Goal: Task Accomplishment & Management: Manage account settings

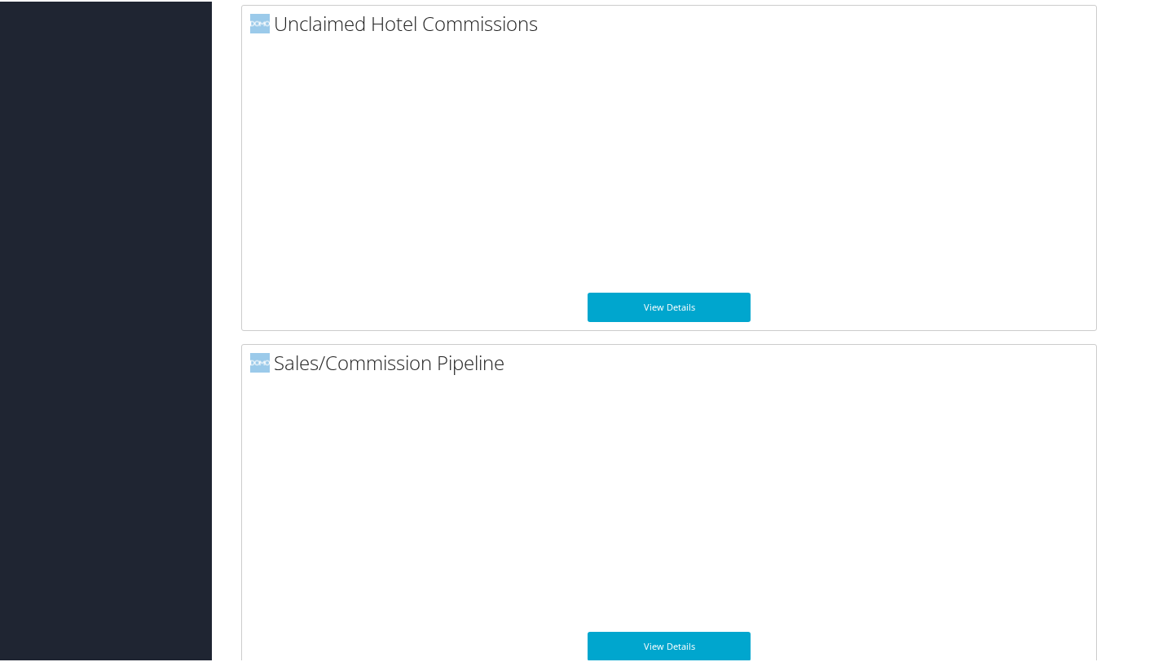
scroll to position [1212, 0]
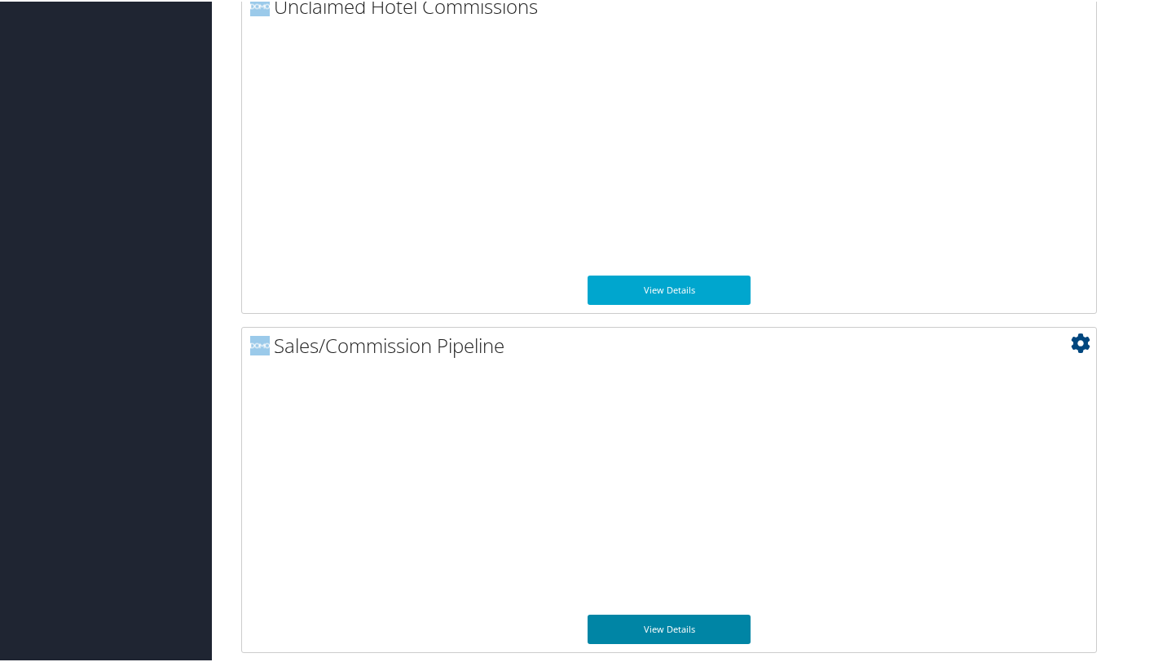
click at [648, 630] on link "View Details" at bounding box center [668, 627] width 163 height 29
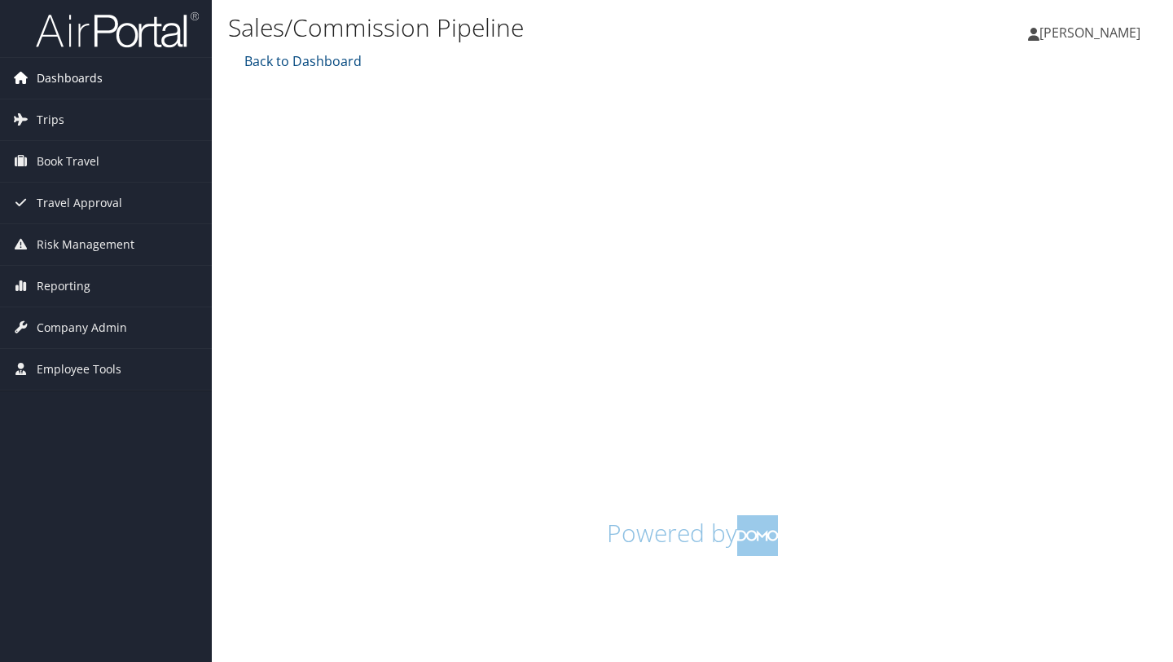
click at [77, 81] on span "Dashboards" at bounding box center [70, 78] width 66 height 41
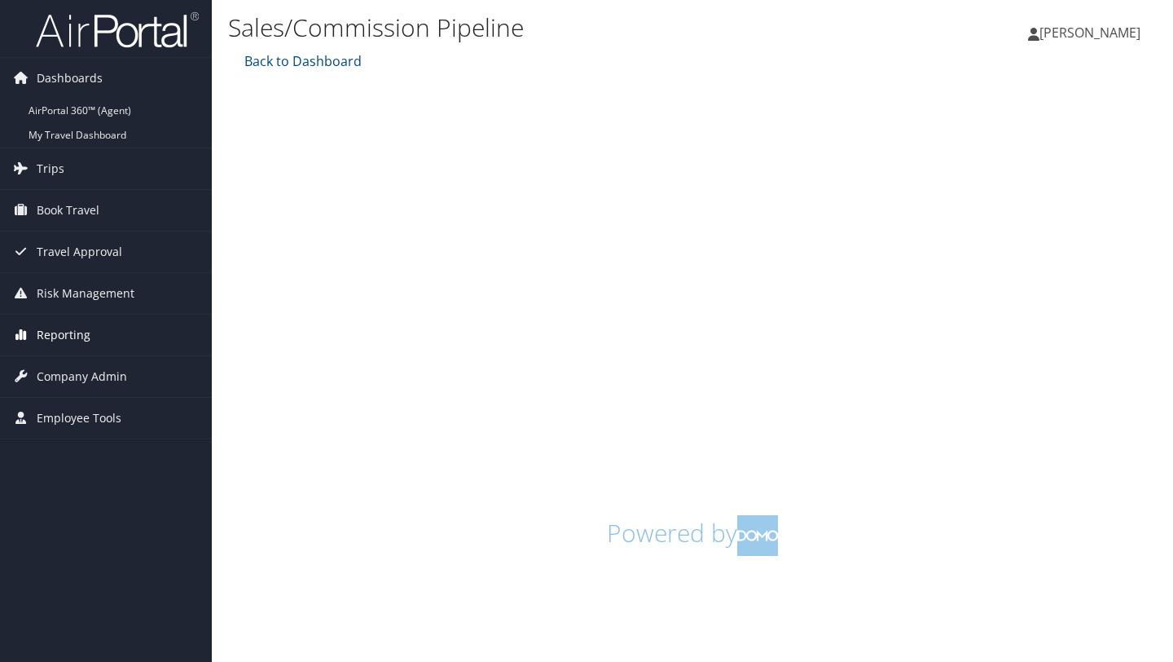
click at [68, 333] on span "Reporting" at bounding box center [64, 334] width 54 height 41
click at [83, 491] on span "Employee Tools" at bounding box center [79, 491] width 85 height 41
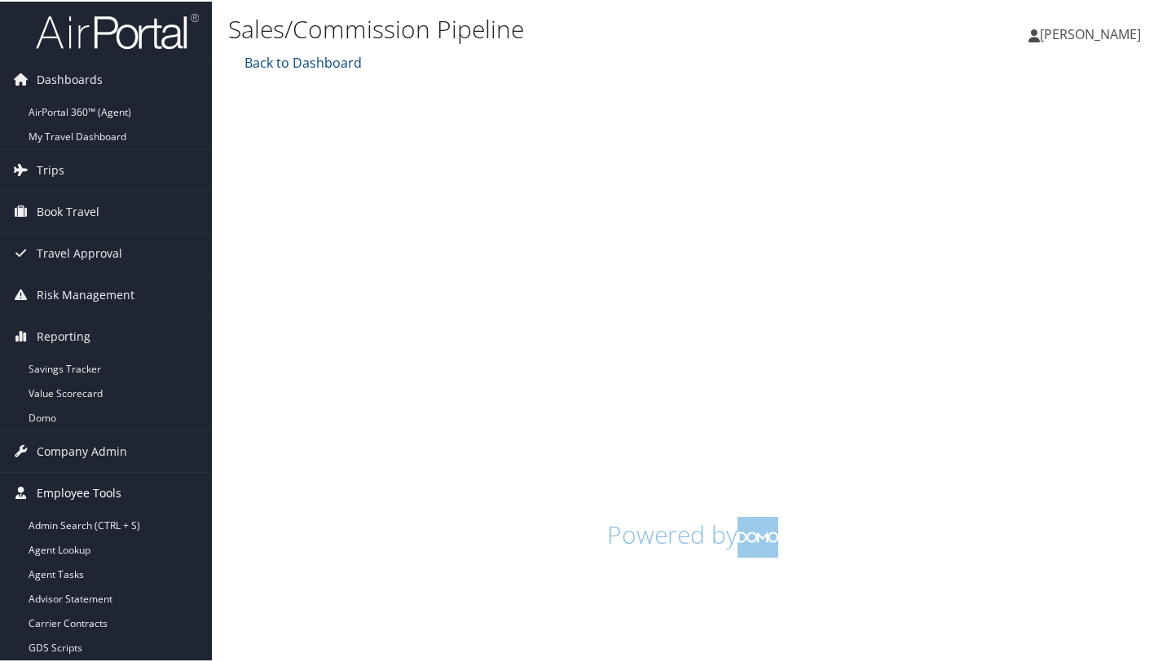
scroll to position [46, 0]
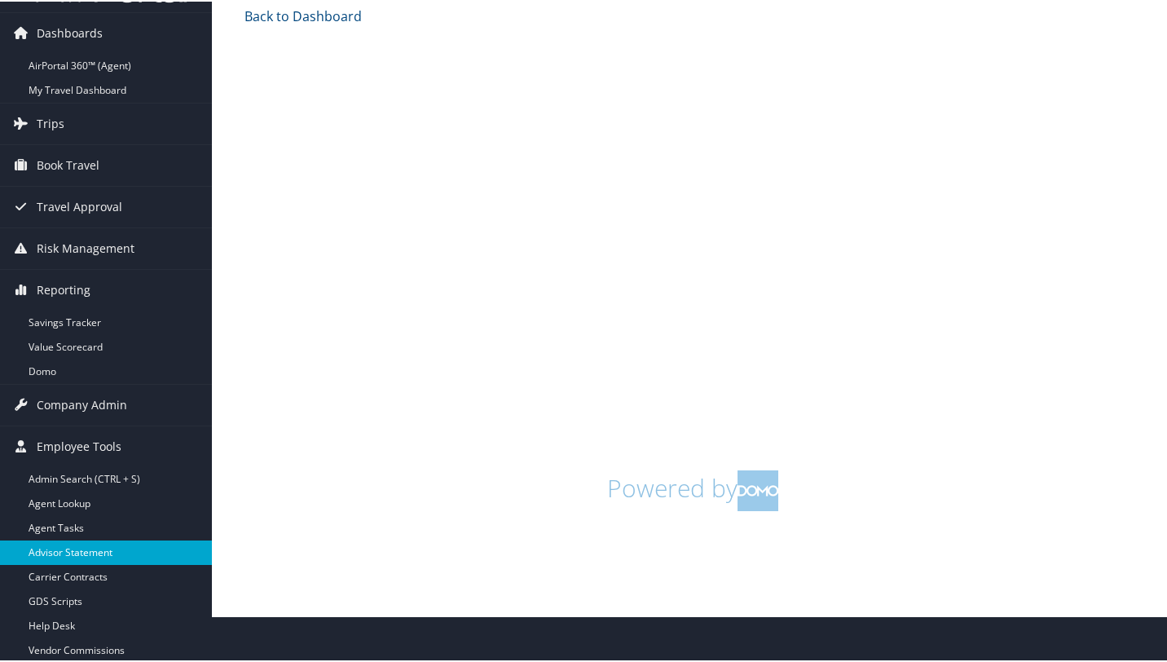
click at [100, 550] on link "Advisor Statement" at bounding box center [106, 551] width 212 height 24
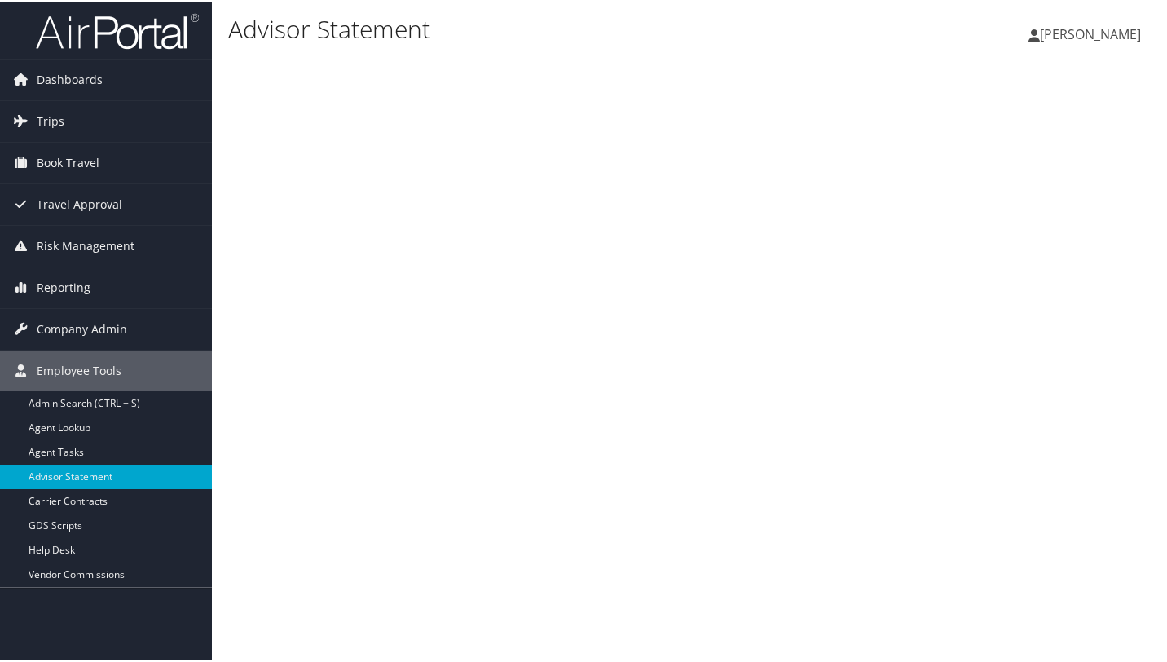
scroll to position [4, 0]
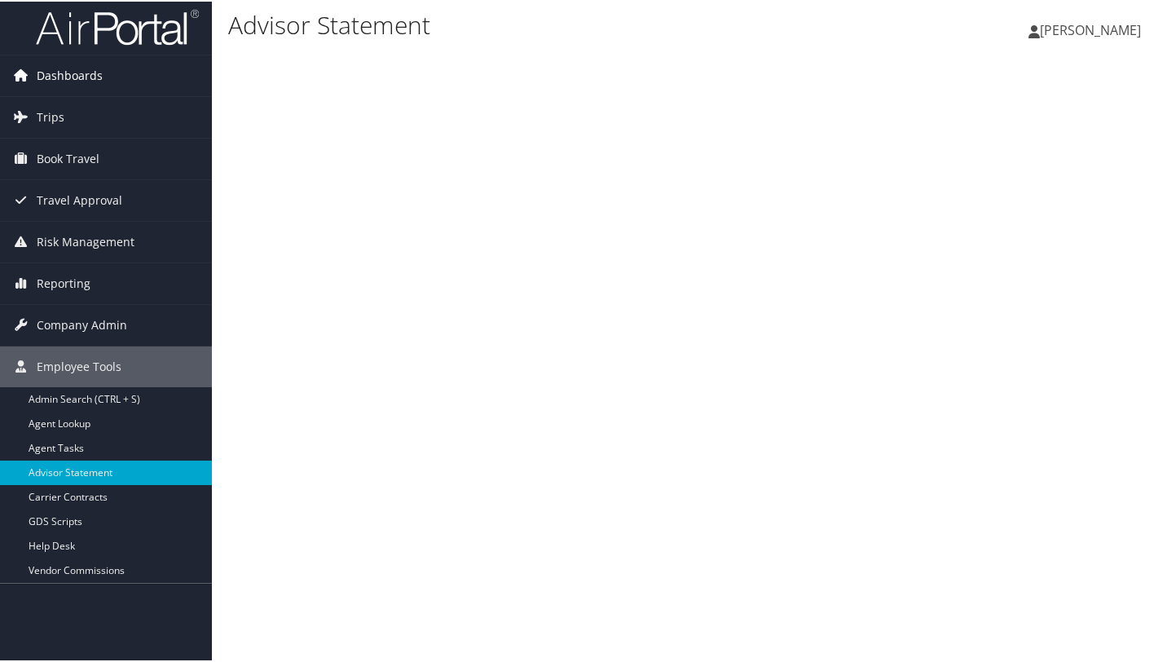
click at [71, 77] on span "Dashboards" at bounding box center [70, 74] width 66 height 41
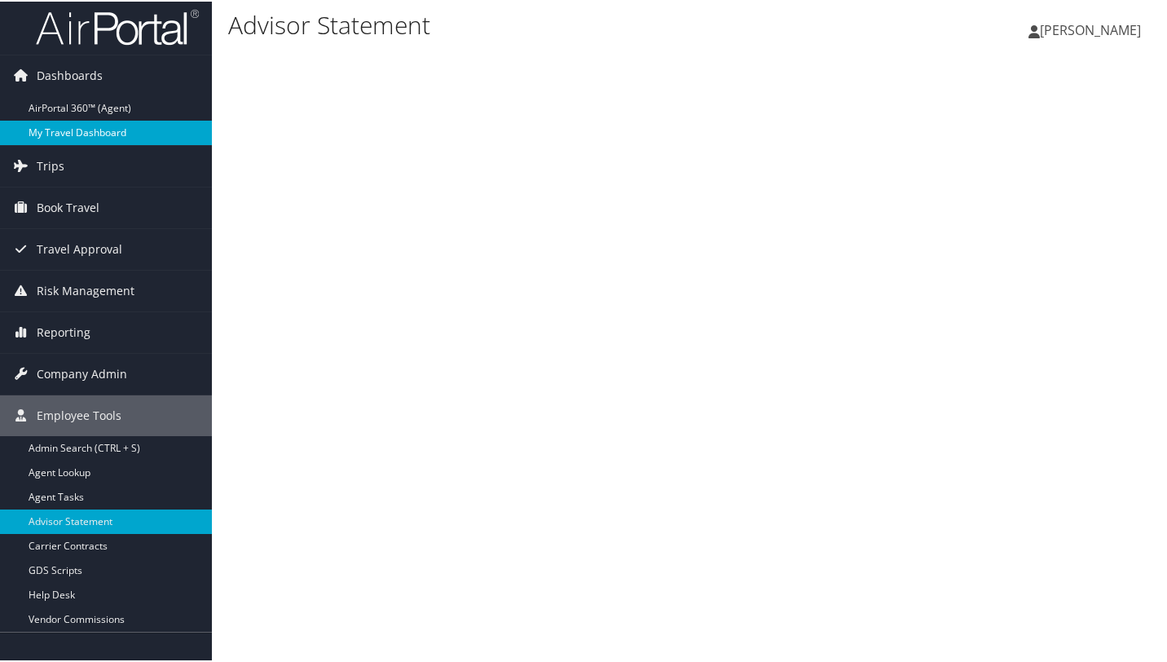
click at [73, 130] on link "My Travel Dashboard" at bounding box center [106, 131] width 212 height 24
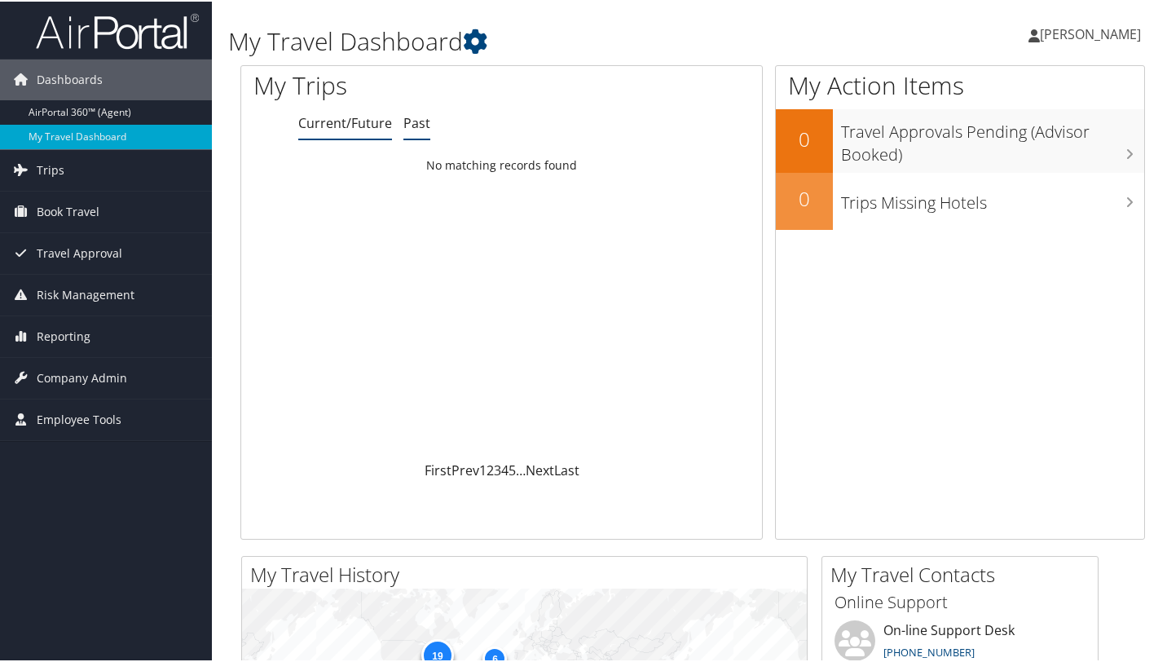
click at [415, 120] on link "Past" at bounding box center [416, 121] width 27 height 18
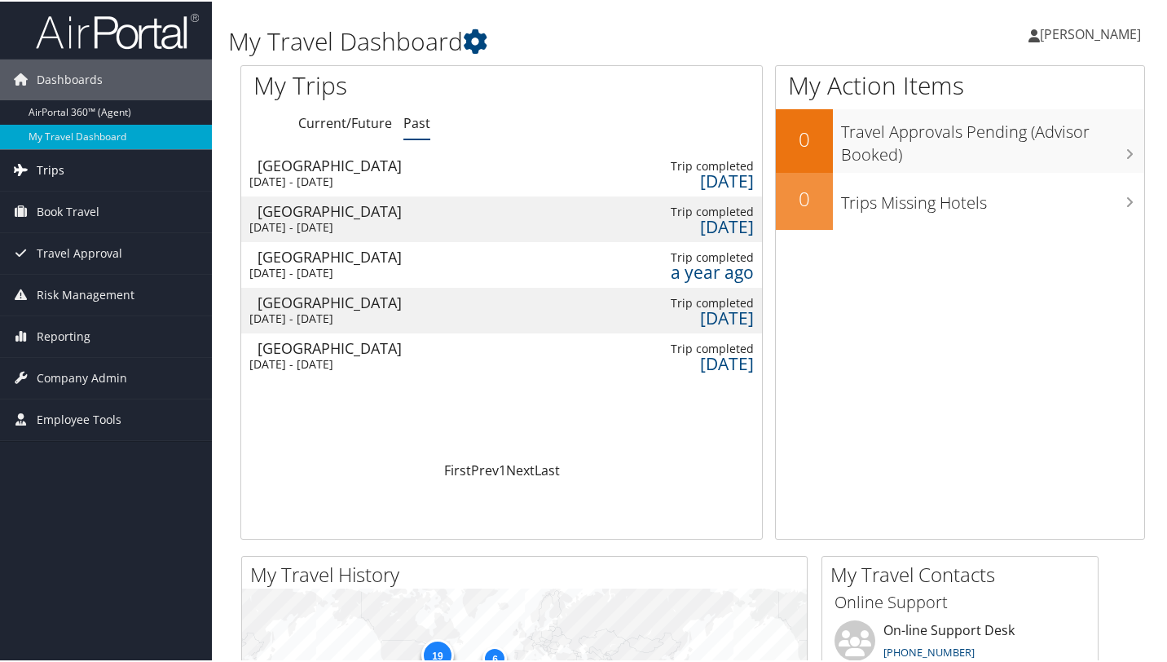
click at [46, 169] on span "Trips" at bounding box center [51, 168] width 28 height 41
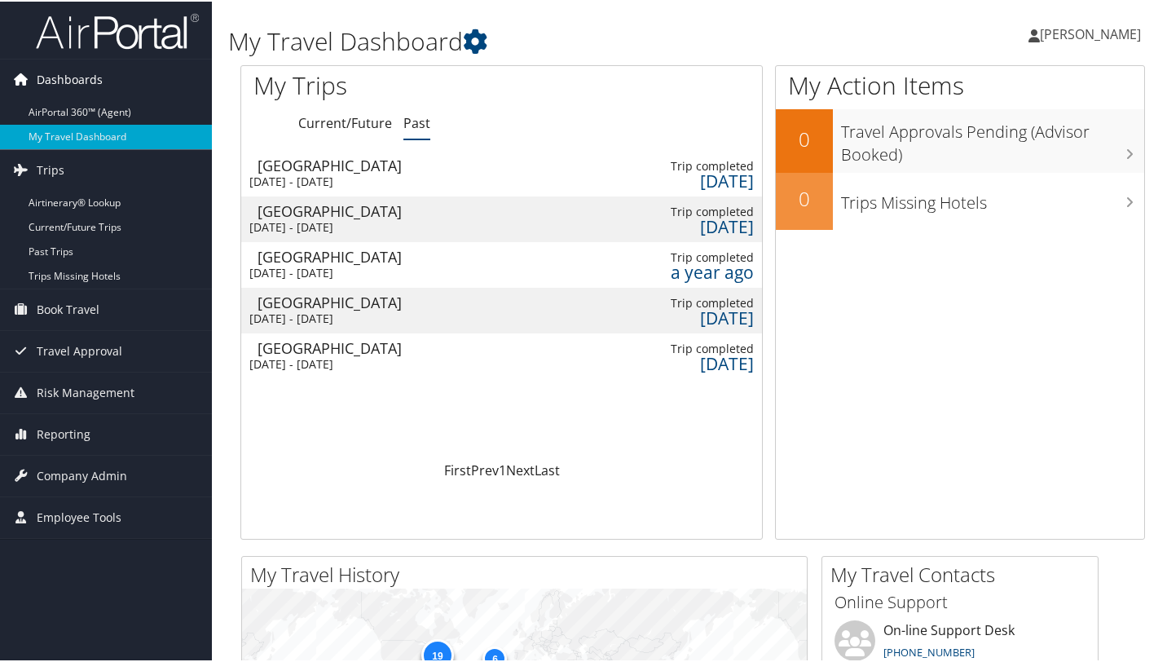
click at [77, 77] on span "Dashboards" at bounding box center [70, 78] width 66 height 41
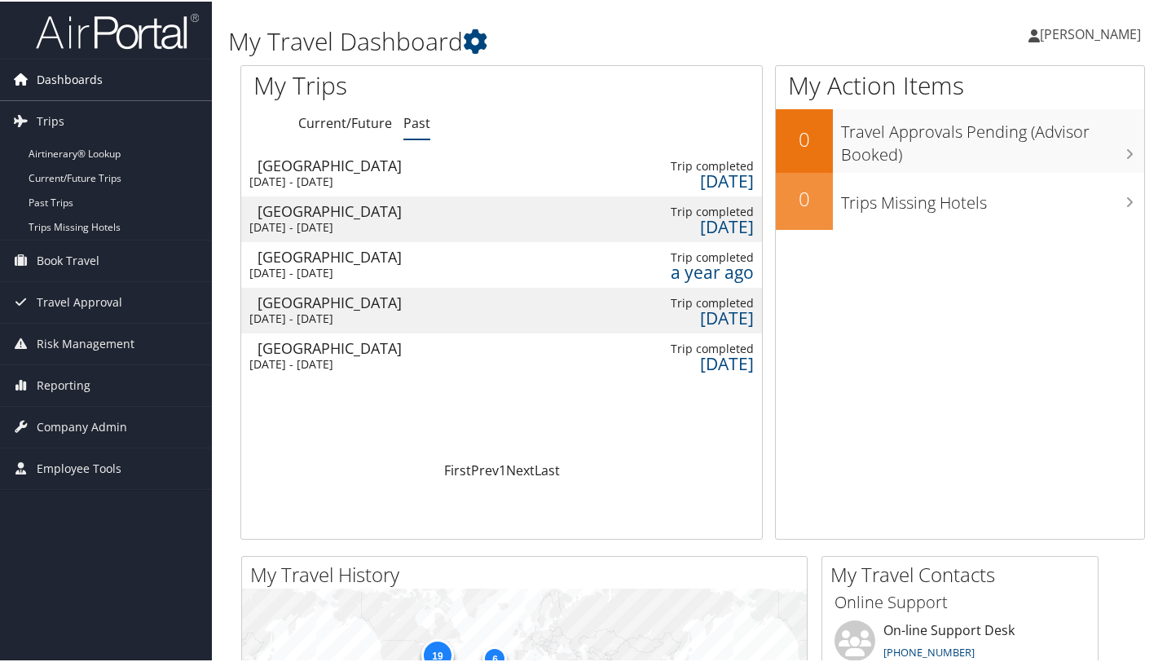
click at [77, 77] on span "Dashboards" at bounding box center [70, 78] width 66 height 41
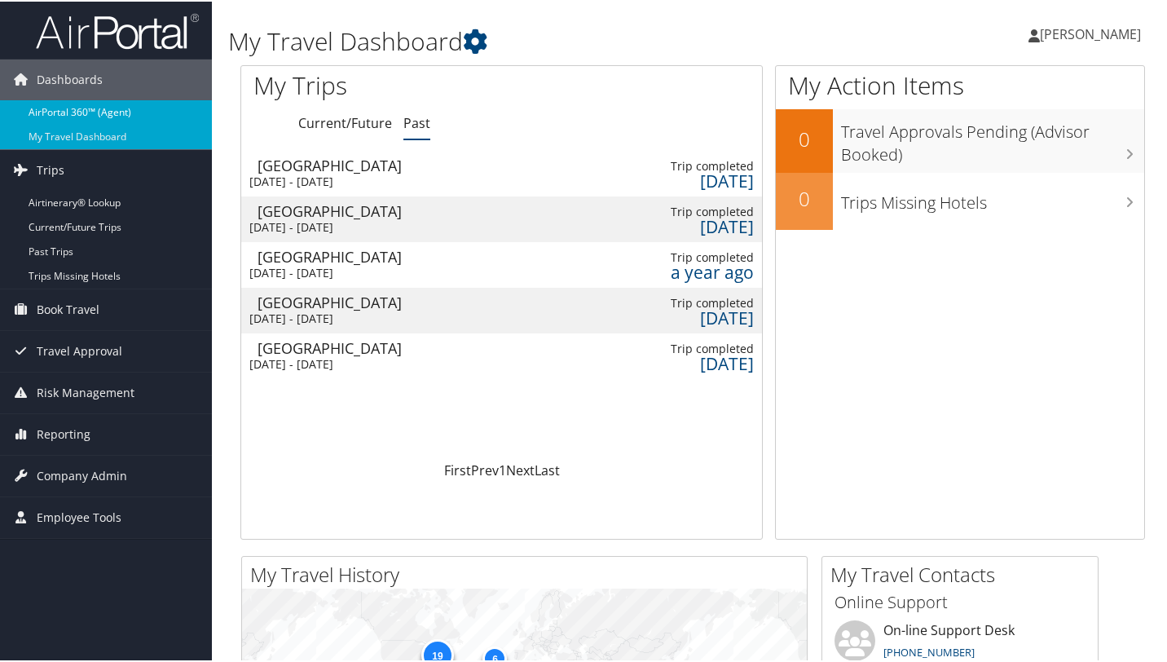
click at [79, 104] on link "AirPortal 360™ (Agent)" at bounding box center [106, 111] width 212 height 24
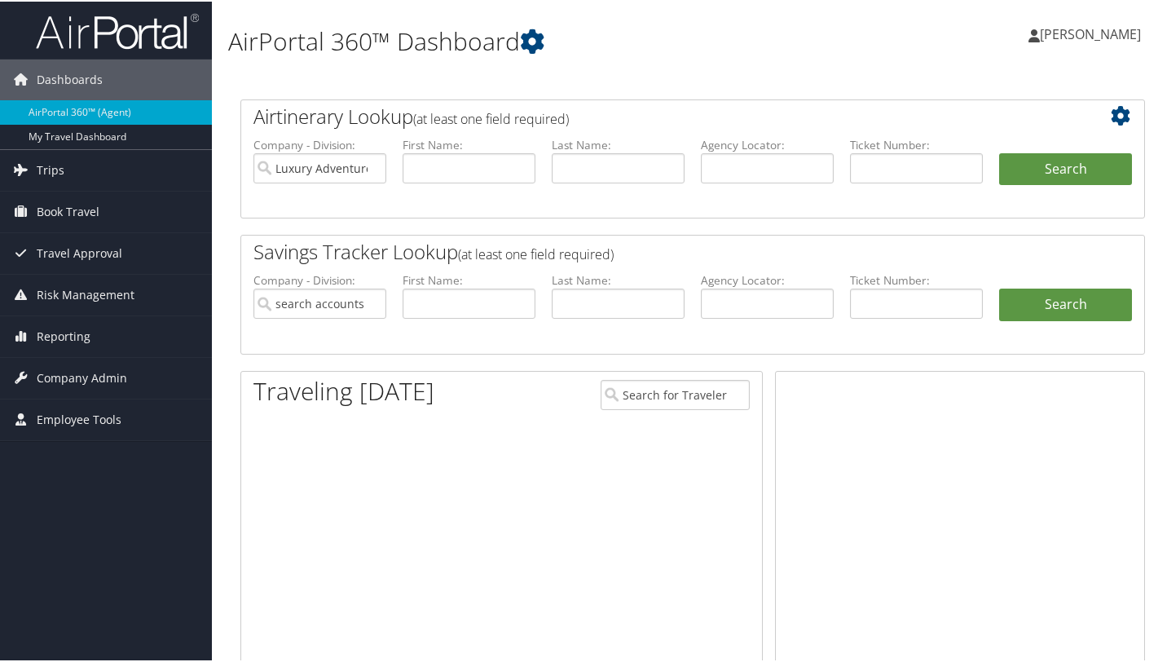
type input "Luxury Adventures - [PERSON_NAME]"
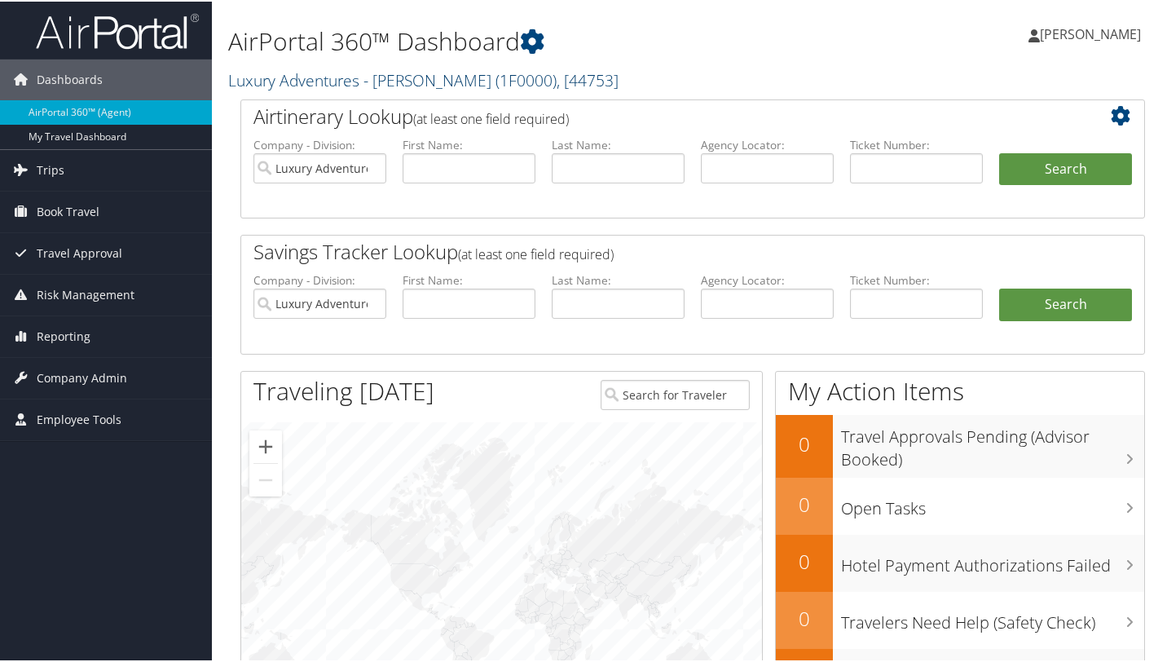
click at [581, 79] on span ", [ 44753 ]" at bounding box center [587, 79] width 62 height 22
click at [495, 78] on span "( 1F0000 )" at bounding box center [525, 79] width 61 height 22
click at [706, 87] on h2 "Luxury Adventures - [PERSON_NAME] ( 1F0000 ) , [ 44753 ]" at bounding box center [537, 78] width 619 height 28
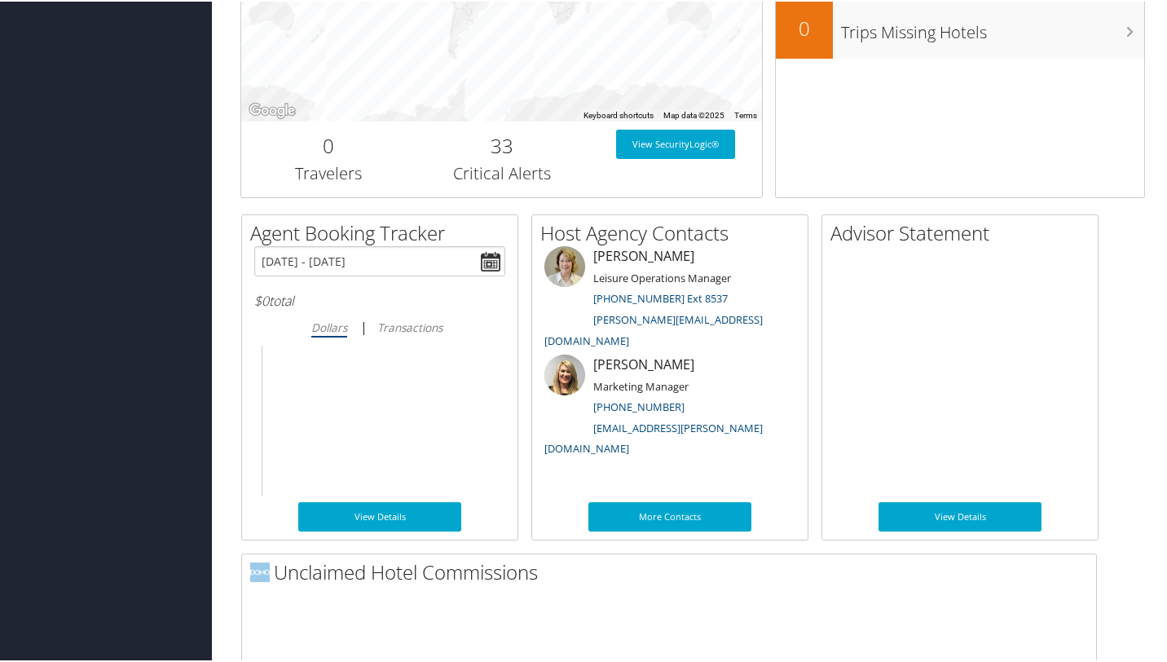
scroll to position [653, 0]
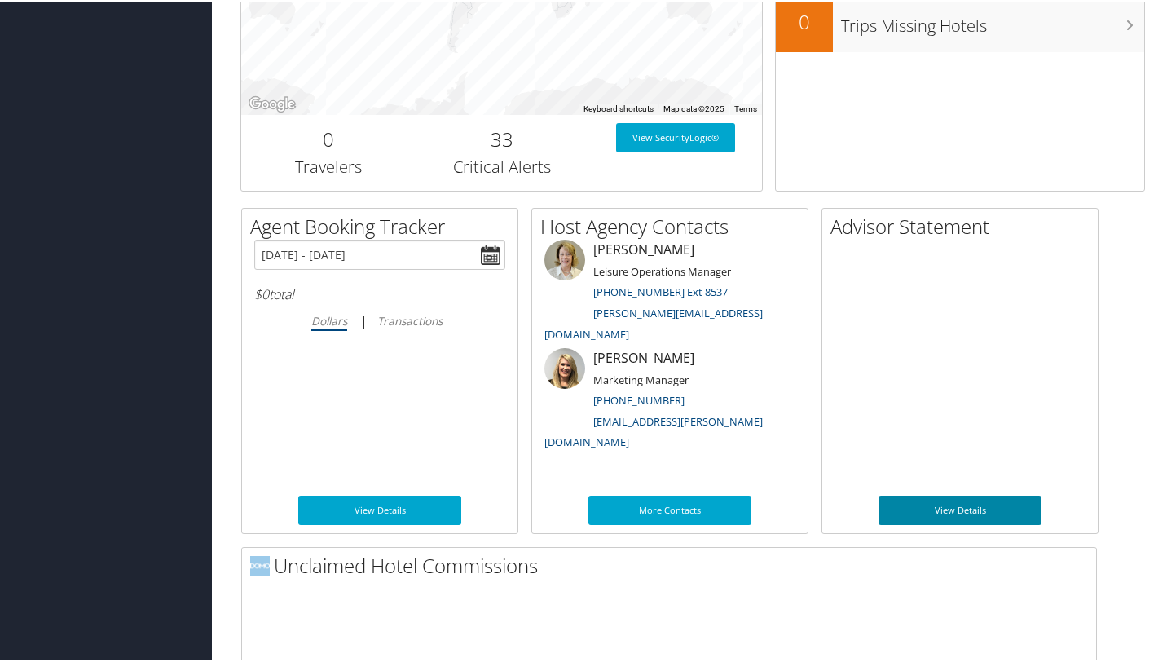
click at [961, 502] on link "View Details" at bounding box center [959, 508] width 163 height 29
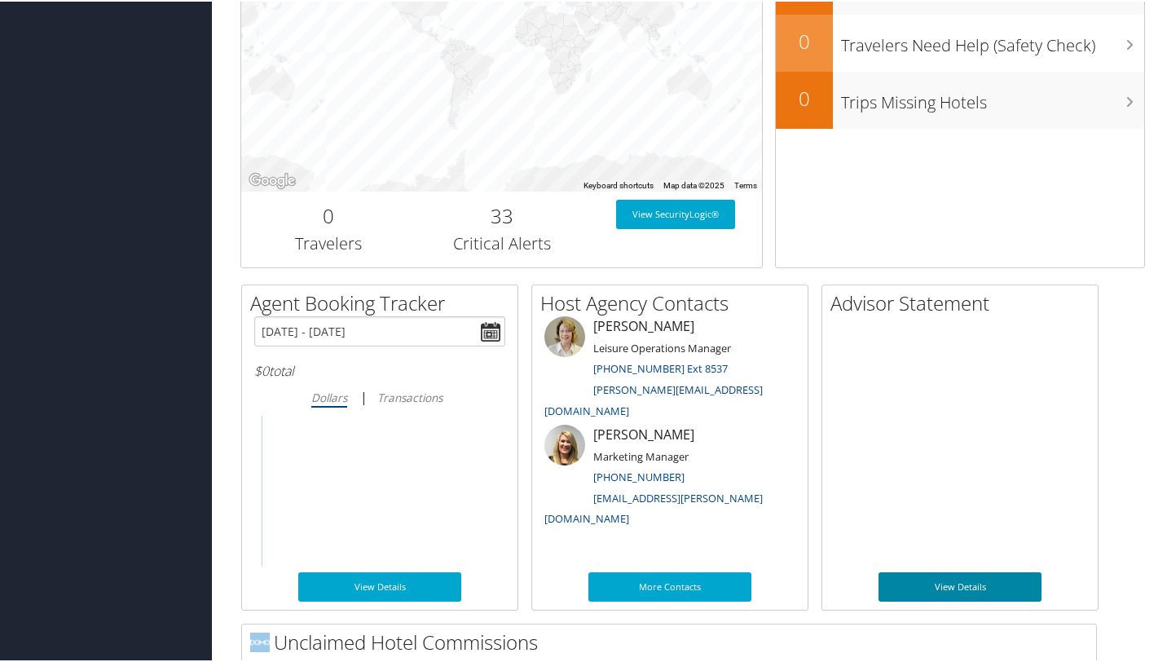
scroll to position [569, 0]
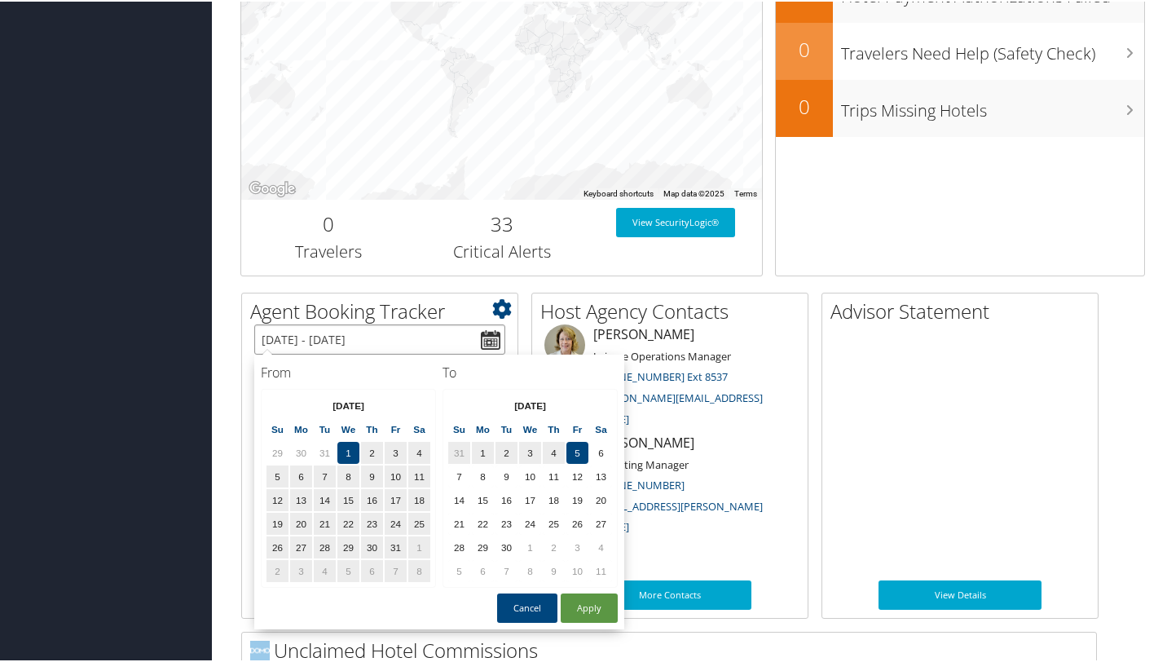
click at [434, 332] on input "[DATE] - [DATE]" at bounding box center [379, 338] width 251 height 30
click at [594, 607] on button "Apply" at bounding box center [589, 605] width 57 height 29
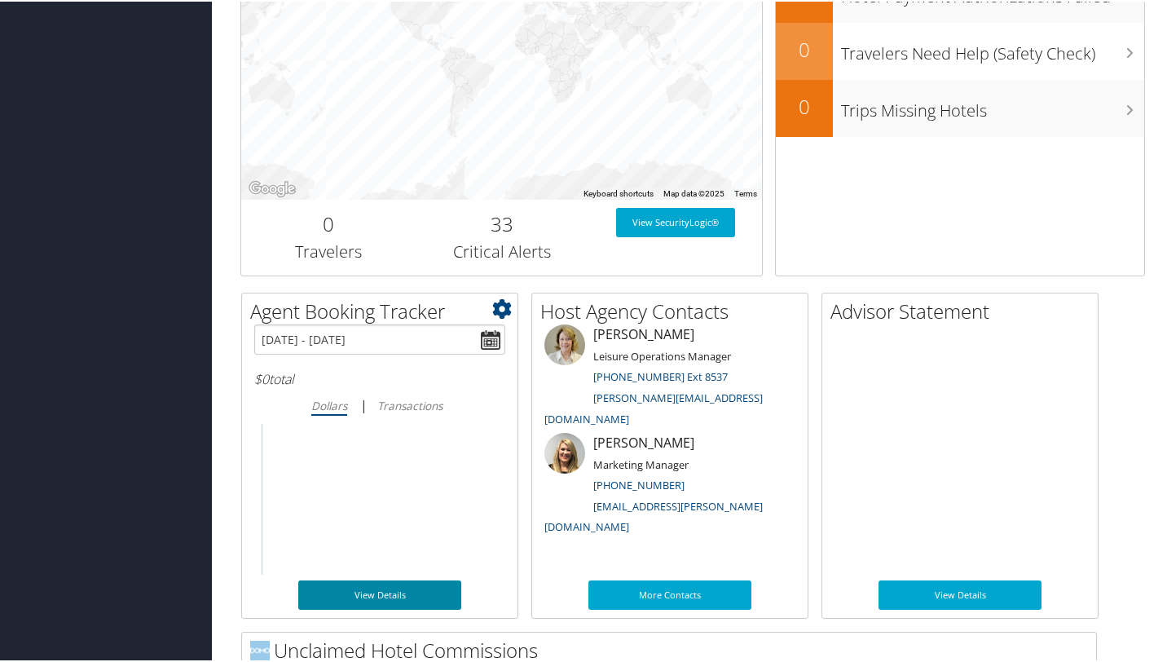
click at [382, 600] on link "View Details" at bounding box center [379, 592] width 163 height 29
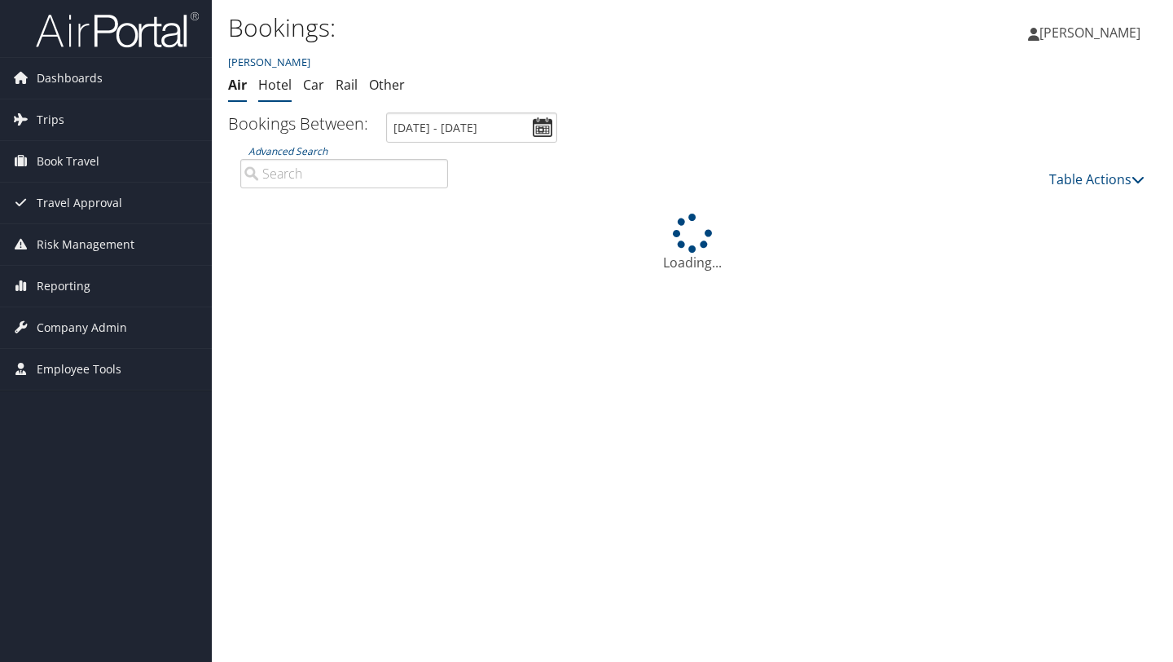
click at [275, 93] on link "Hotel" at bounding box center [274, 85] width 33 height 18
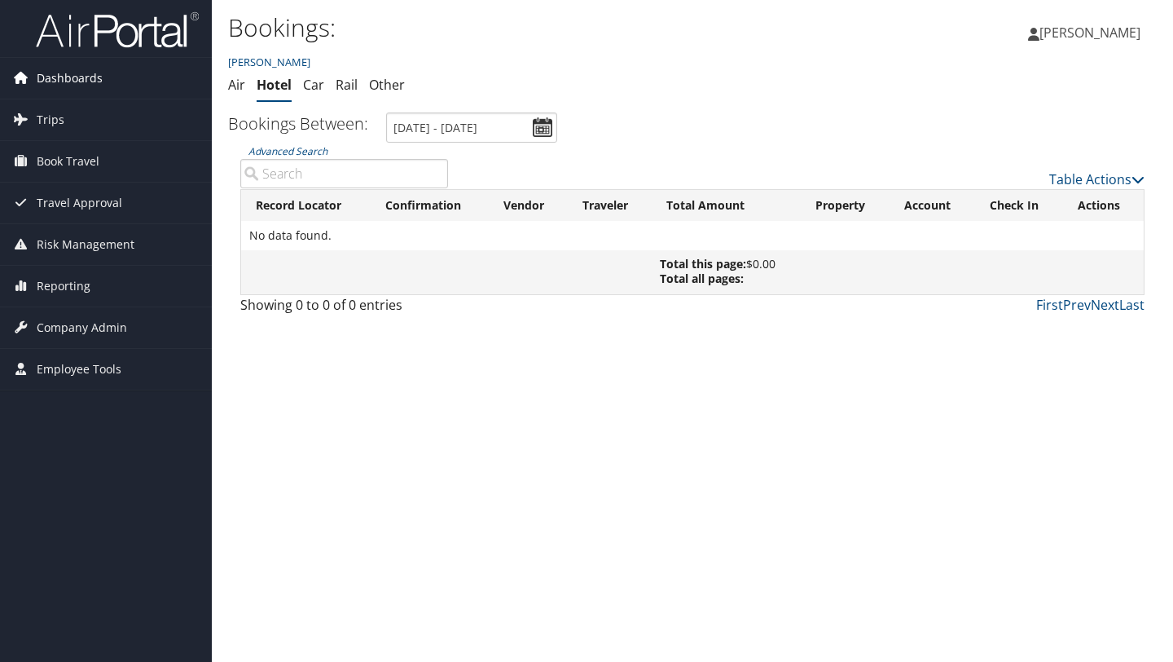
click at [73, 81] on span "Dashboards" at bounding box center [70, 78] width 66 height 41
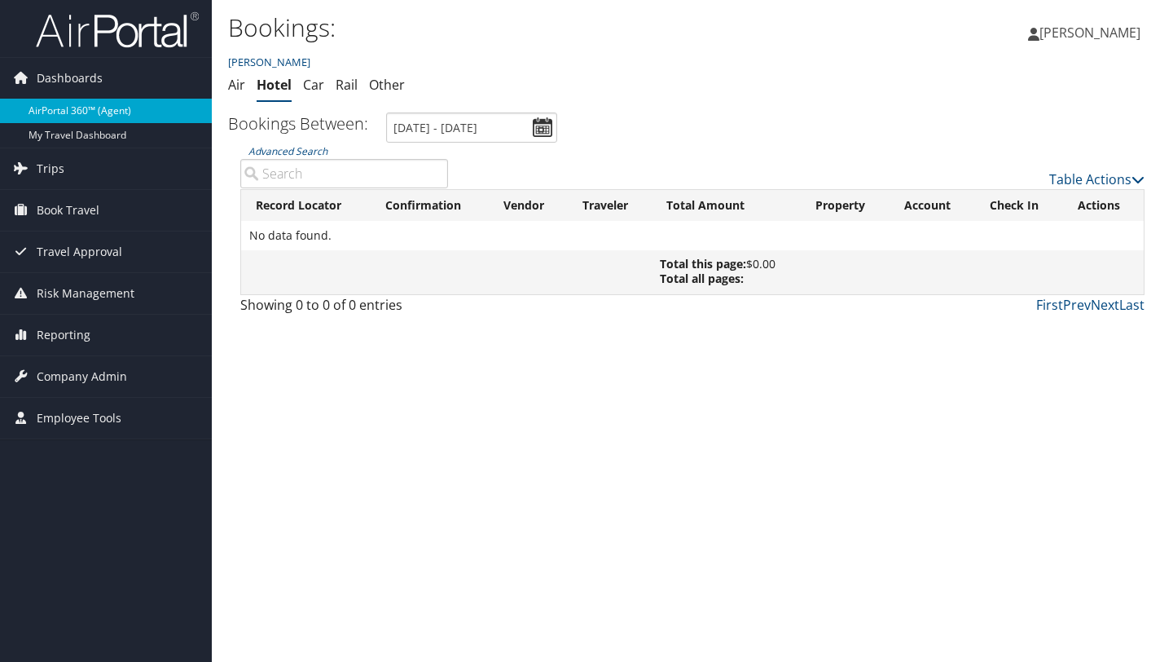
click at [73, 112] on link "AirPortal 360™ (Agent)" at bounding box center [106, 111] width 212 height 24
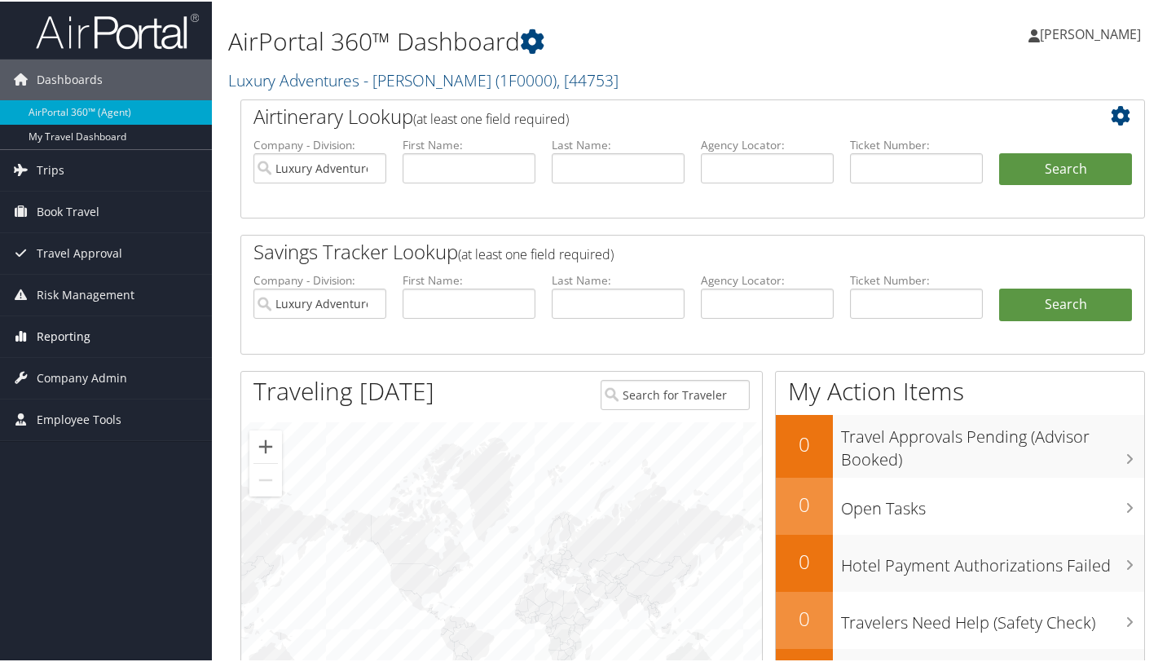
click at [54, 336] on span "Reporting" at bounding box center [64, 334] width 54 height 41
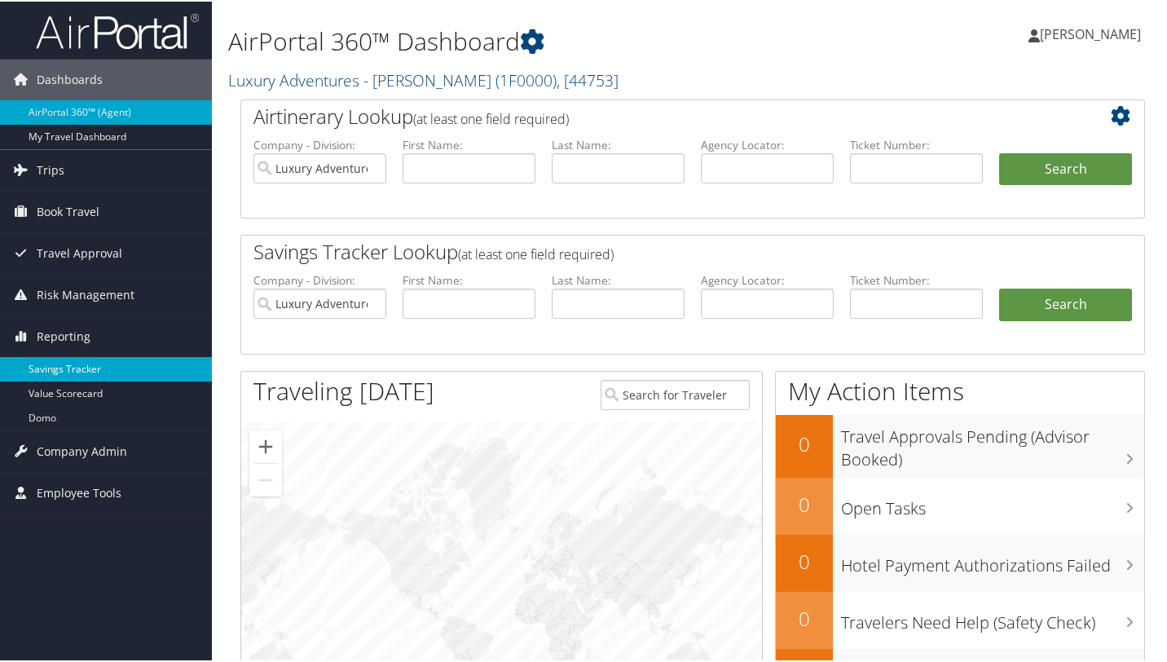
click at [58, 376] on link "Savings Tracker" at bounding box center [106, 367] width 212 height 24
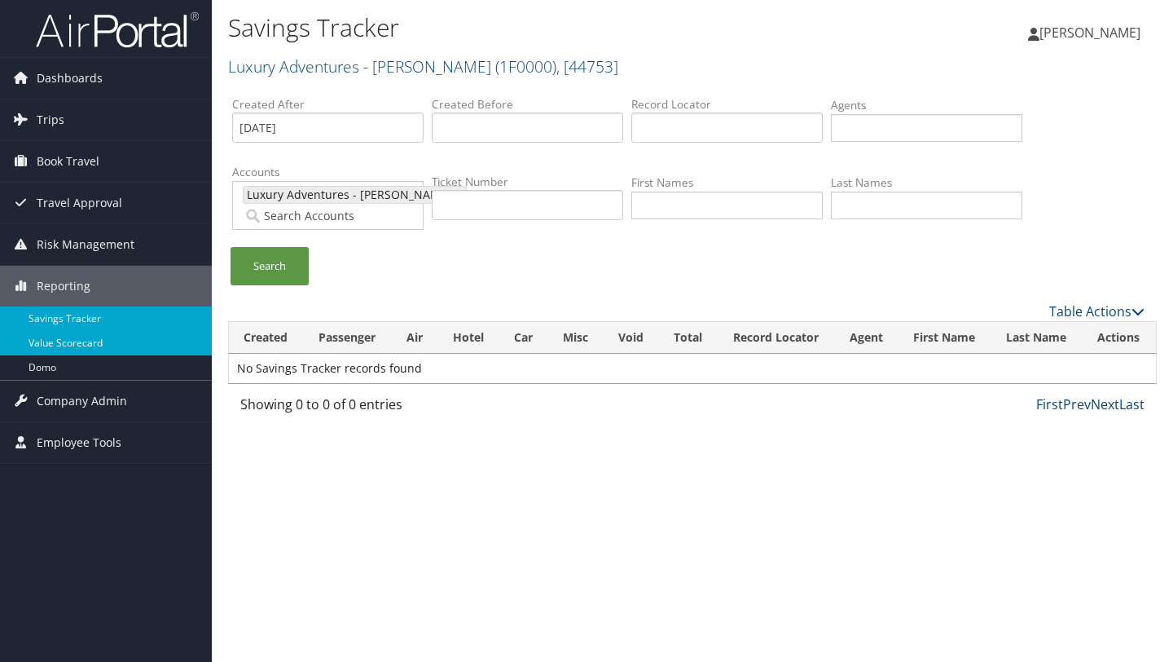
click at [70, 339] on link "Value Scorecard" at bounding box center [106, 343] width 212 height 24
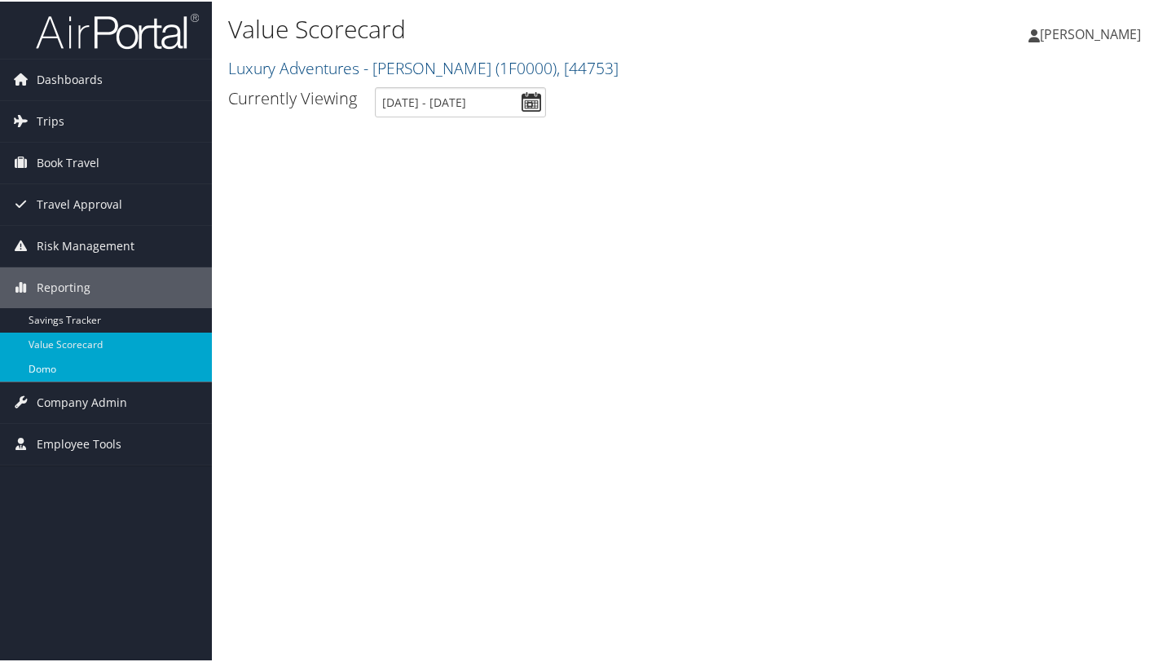
click at [70, 360] on link "Domo" at bounding box center [106, 367] width 212 height 24
click at [52, 367] on link "Domo" at bounding box center [106, 367] width 212 height 24
click at [91, 402] on span "Company Admin" at bounding box center [82, 400] width 90 height 41
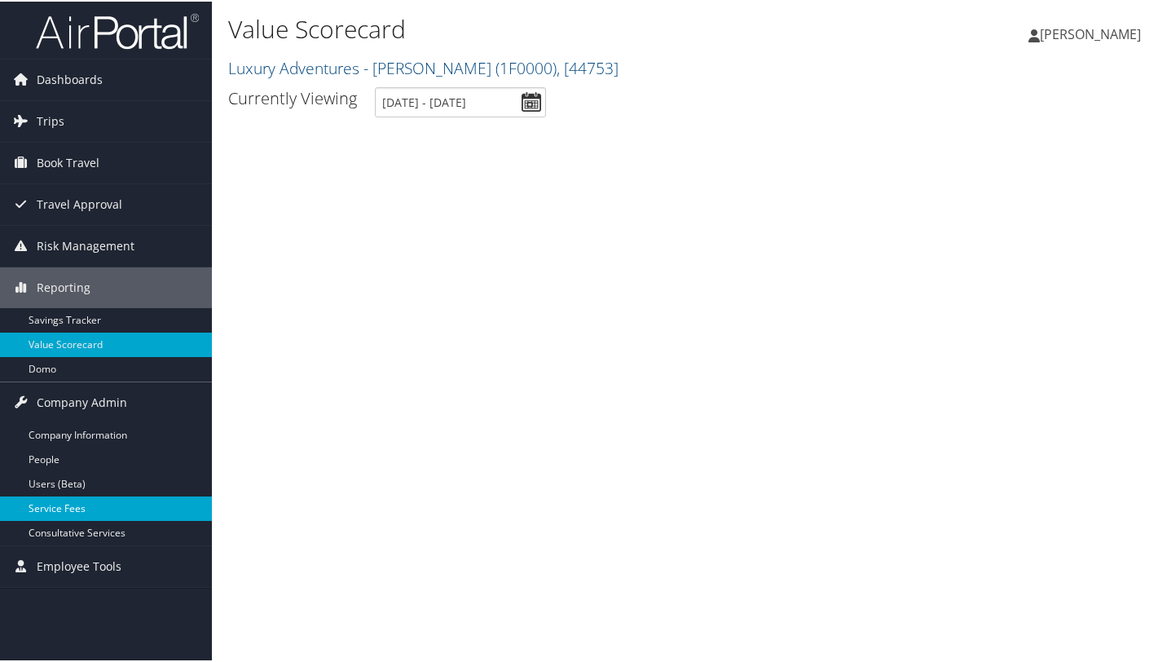
click at [71, 513] on link "Service Fees" at bounding box center [106, 507] width 212 height 24
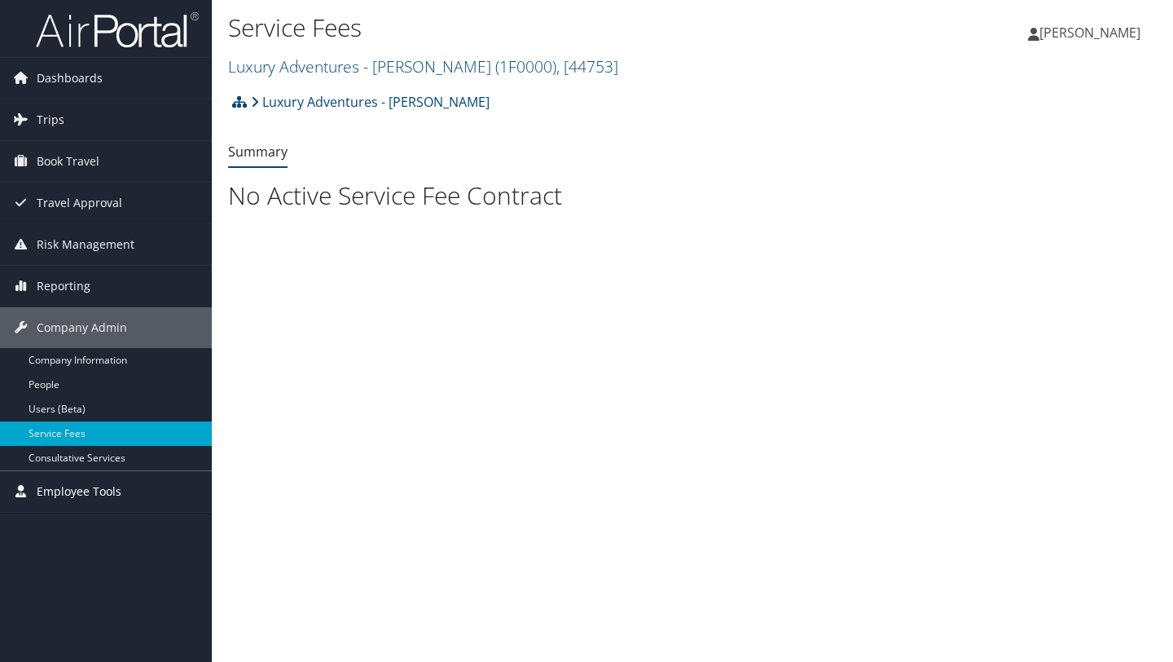
click at [74, 495] on span "Employee Tools" at bounding box center [79, 491] width 85 height 41
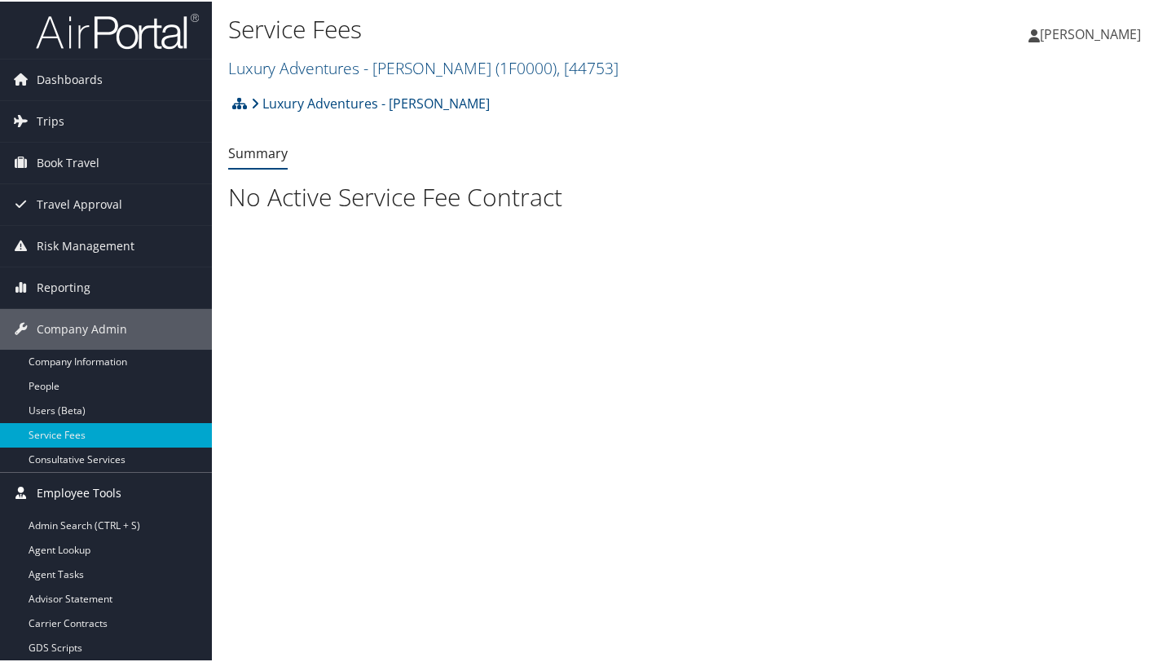
scroll to position [46, 0]
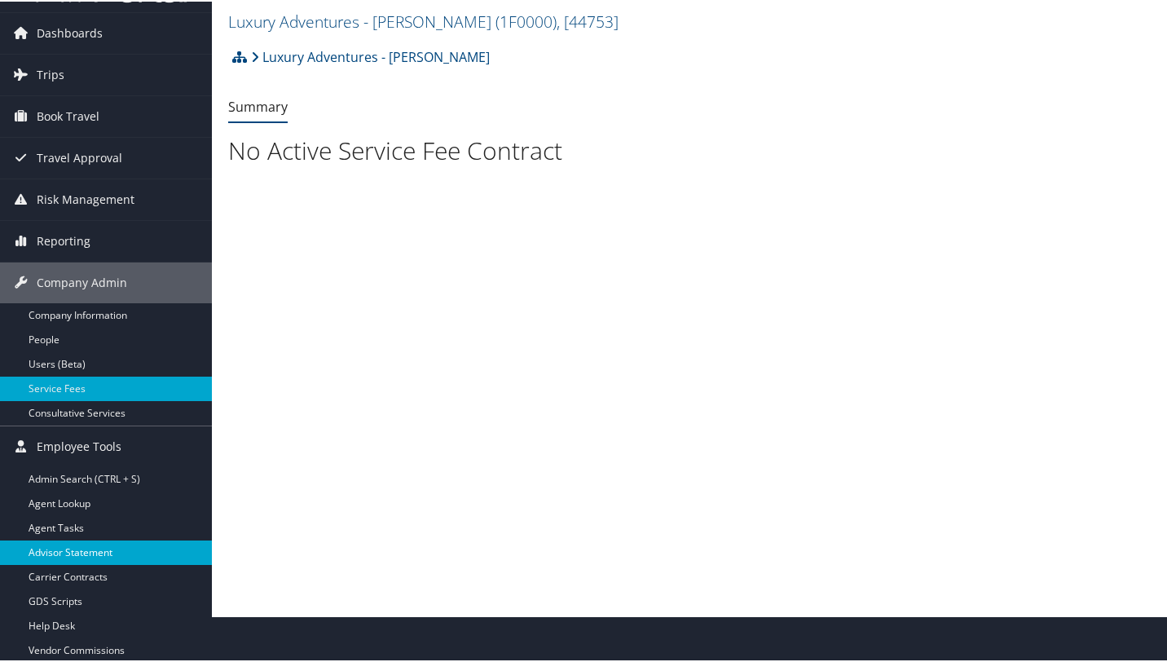
click at [82, 556] on link "Advisor Statement" at bounding box center [106, 551] width 212 height 24
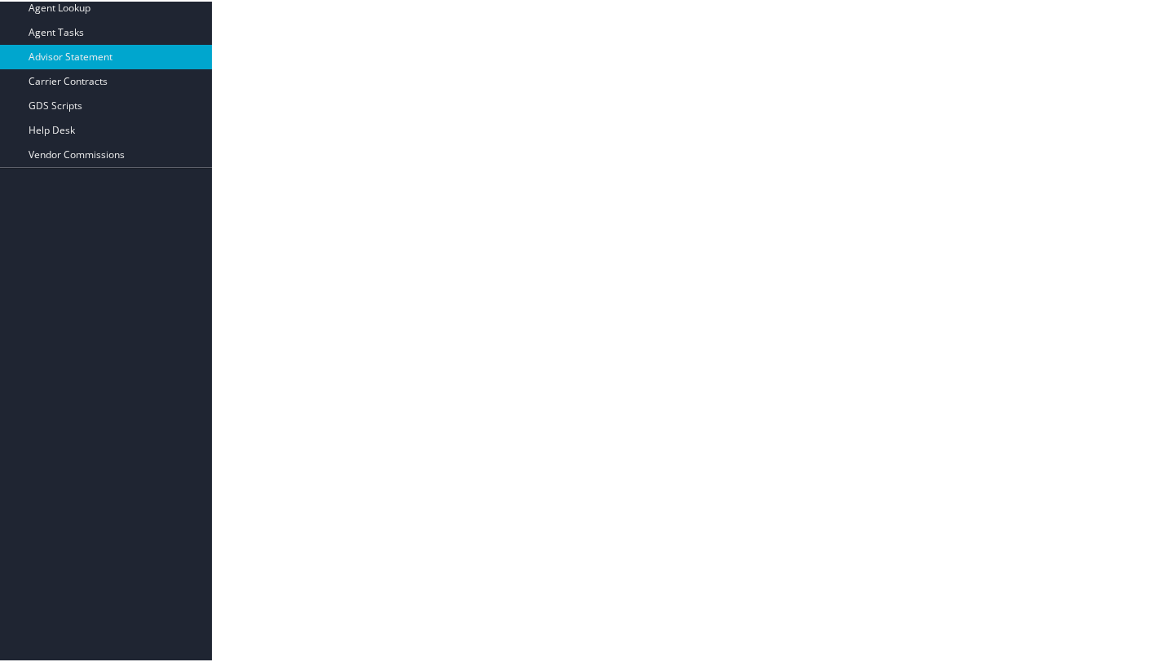
scroll to position [653, 0]
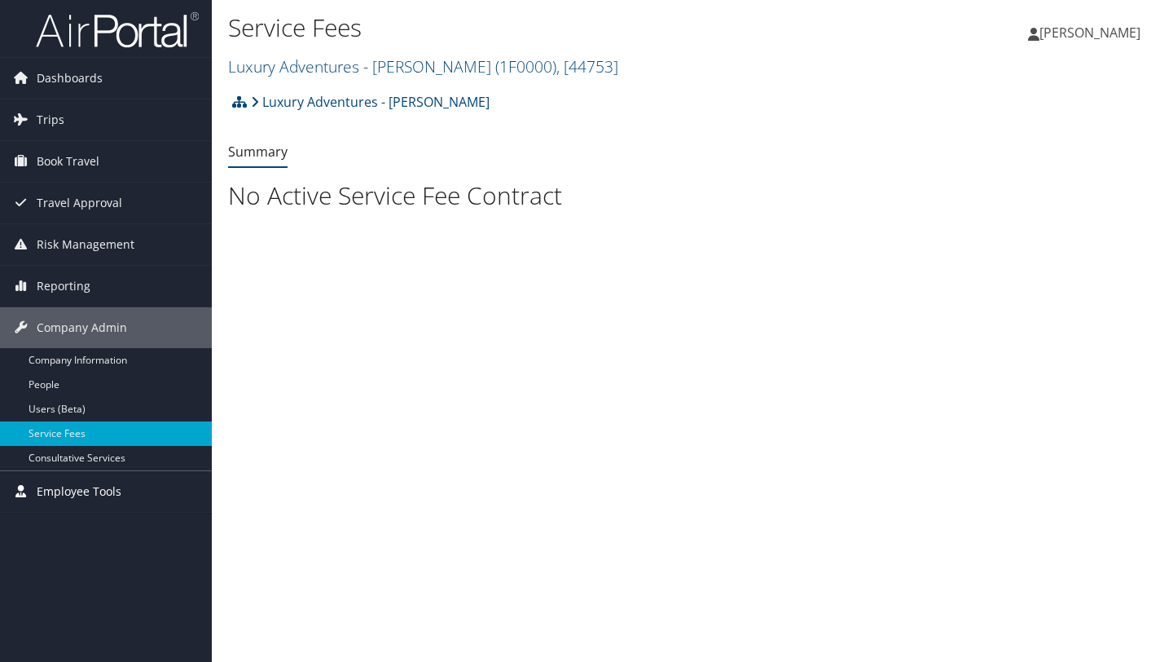
click at [95, 489] on span "Employee Tools" at bounding box center [79, 491] width 85 height 41
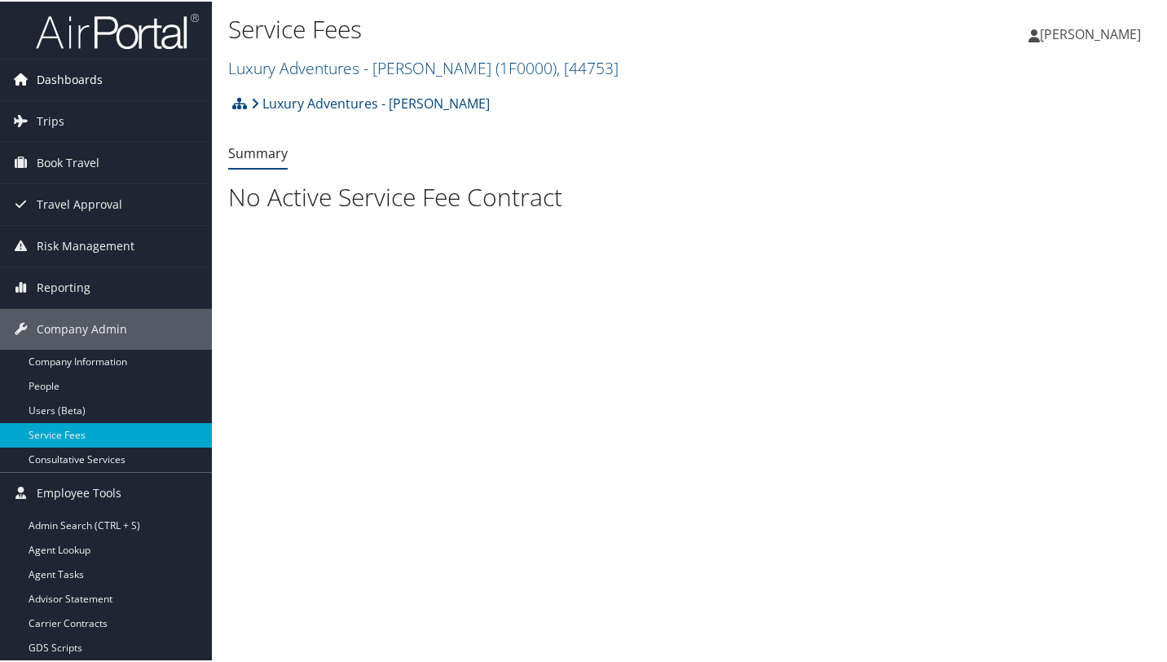
click at [82, 82] on span "Dashboards" at bounding box center [70, 78] width 66 height 41
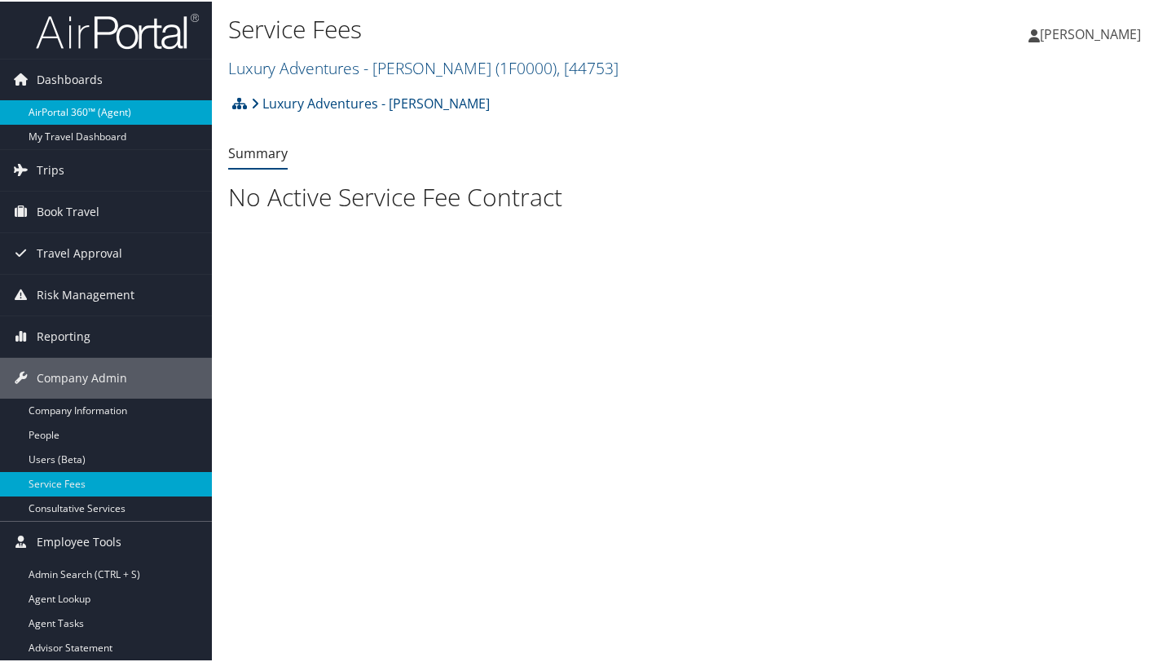
click at [78, 116] on link "AirPortal 360™ (Agent)" at bounding box center [106, 111] width 212 height 24
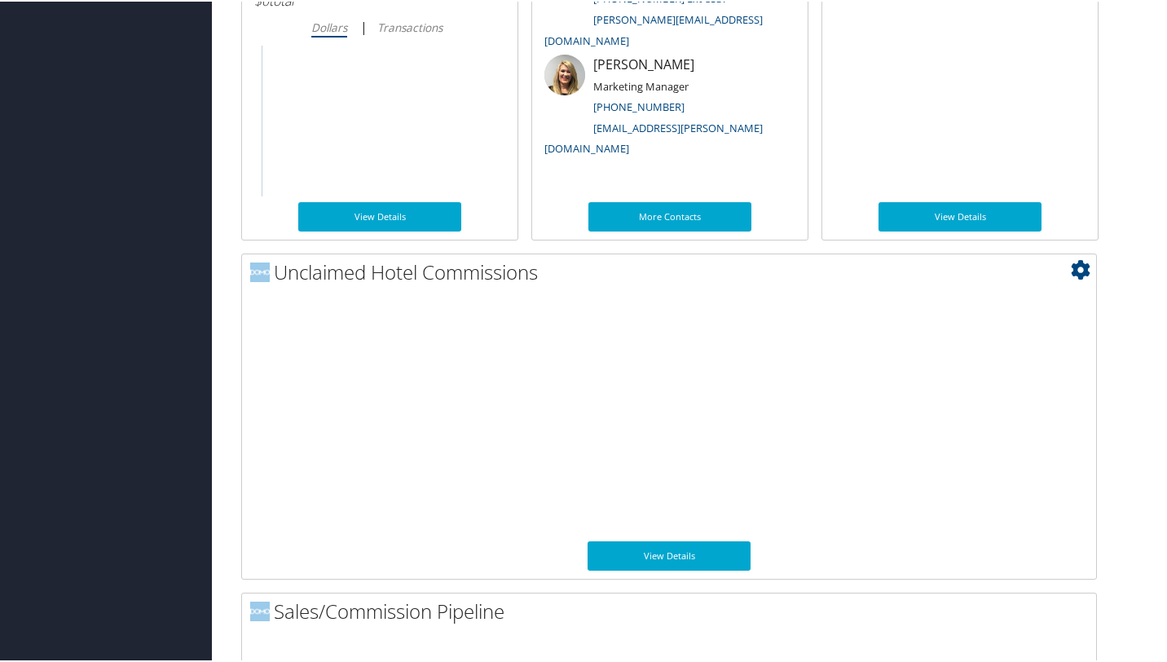
scroll to position [1212, 0]
